Goal: Task Accomplishment & Management: Manage account settings

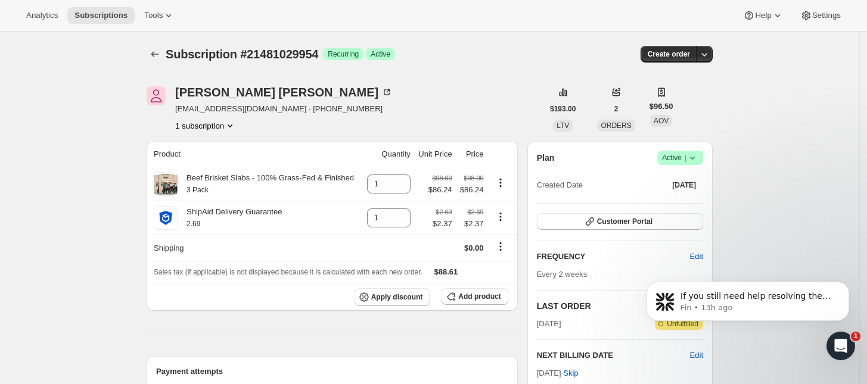
click at [680, 157] on span "Active |" at bounding box center [680, 158] width 36 height 12
click at [665, 202] on span "Cancel subscription" at bounding box center [684, 201] width 67 height 9
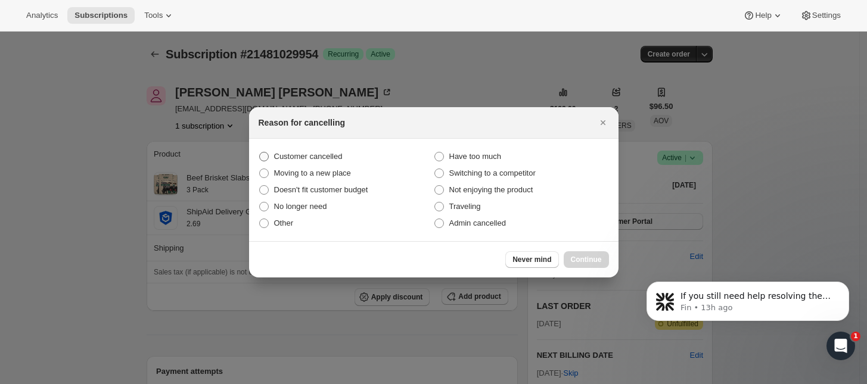
drag, startPoint x: 271, startPoint y: 154, endPoint x: 281, endPoint y: 154, distance: 9.6
click at [273, 153] on label "Customer cancelled" at bounding box center [346, 156] width 175 height 17
click at [260, 153] on input "Customer cancelled" at bounding box center [259, 152] width 1 height 1
radio input "true"
click at [583, 258] on span "Continue" at bounding box center [586, 260] width 31 height 10
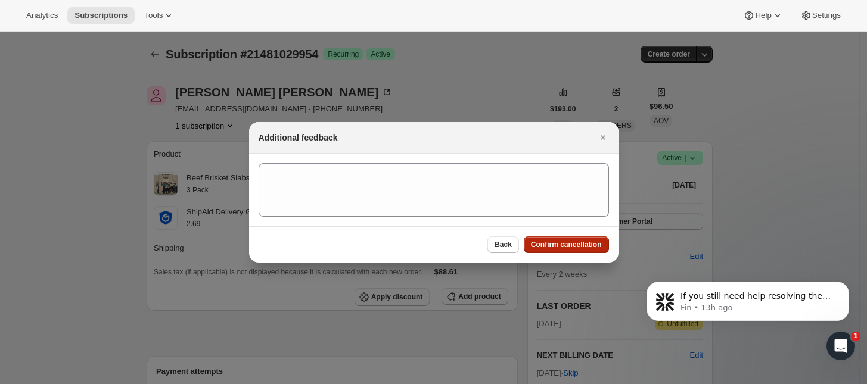
click at [583, 247] on span "Confirm cancellation" at bounding box center [566, 245] width 71 height 10
